Goal: Find contact information

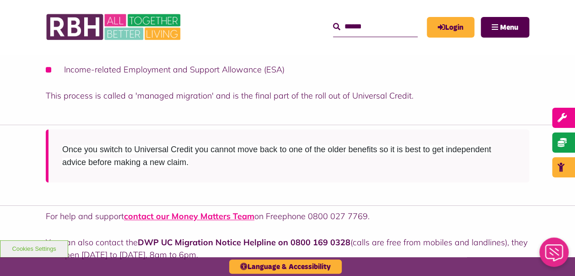
scroll to position [440, 0]
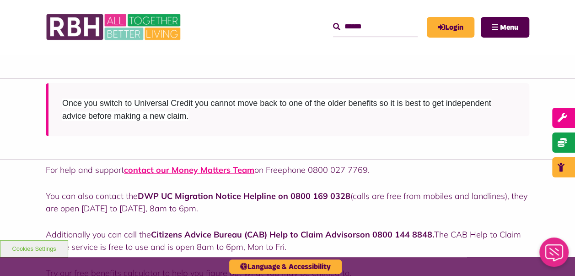
click at [328, 178] on div "For help and support contact our Money Matters Team on Freephone 0800 027 7769.…" at bounding box center [288, 250] width 484 height 175
drag, startPoint x: 328, startPoint y: 178, endPoint x: 313, endPoint y: 186, distance: 17.2
click at [313, 186] on div "For help and support contact our Money Matters Team on Freephone 0800 027 7769.…" at bounding box center [288, 250] width 484 height 175
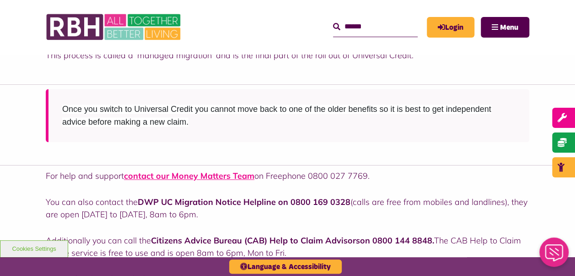
scroll to position [481, 0]
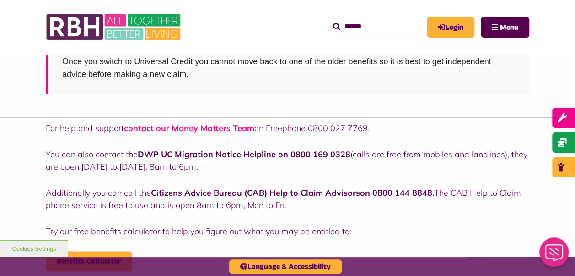
click at [281, 141] on div "For help and support contact our Money Matters Team on Freephone 0800 027 7769.…" at bounding box center [288, 209] width 484 height 175
drag, startPoint x: 281, startPoint y: 141, endPoint x: 276, endPoint y: 139, distance: 5.8
click at [276, 139] on div "For help and support contact our Money Matters Team on Freephone 0800 027 7769.…" at bounding box center [288, 209] width 484 height 175
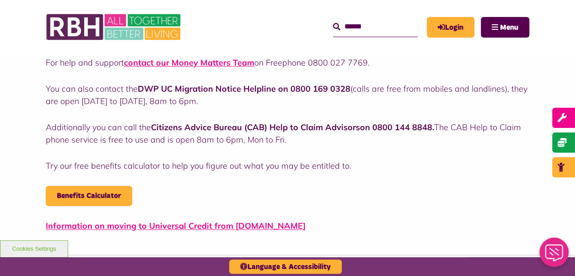
scroll to position [548, 0]
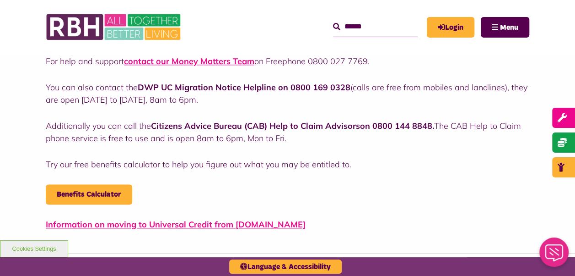
drag, startPoint x: 336, startPoint y: 164, endPoint x: 317, endPoint y: 157, distance: 20.0
click at [317, 157] on div "For help and support contact our Money Matters Team on Freephone 0800 027 7769.…" at bounding box center [288, 142] width 484 height 175
click at [390, 111] on div "For help and support contact our Money Matters Team on Freephone 0800 027 7769.…" at bounding box center [288, 142] width 484 height 175
click at [315, 197] on p "Benefits Calculator" at bounding box center [288, 194] width 484 height 20
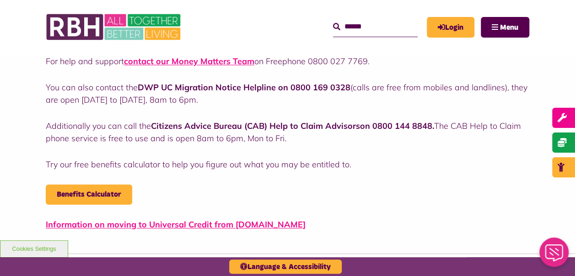
click at [315, 197] on p "Benefits Calculator" at bounding box center [288, 194] width 484 height 20
